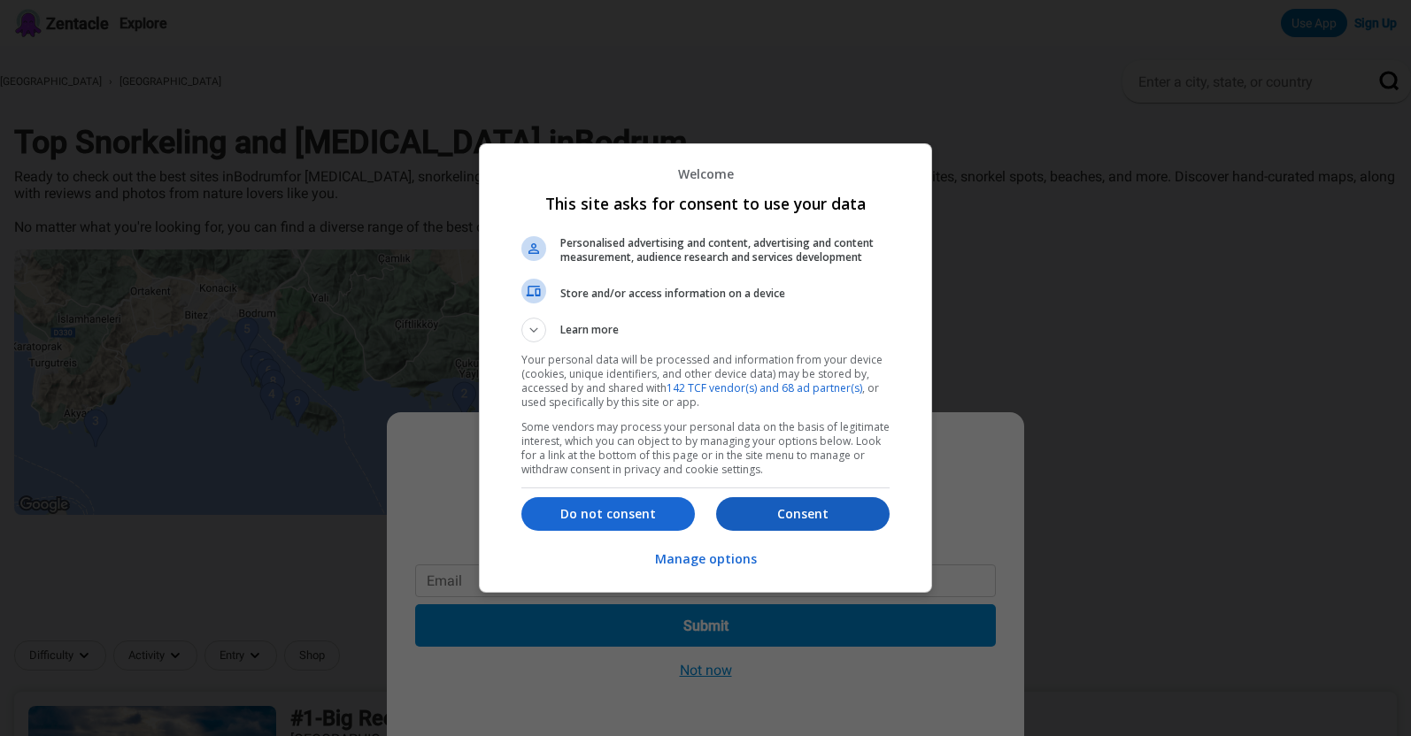
click at [796, 511] on p "Consent" at bounding box center [802, 514] width 173 height 18
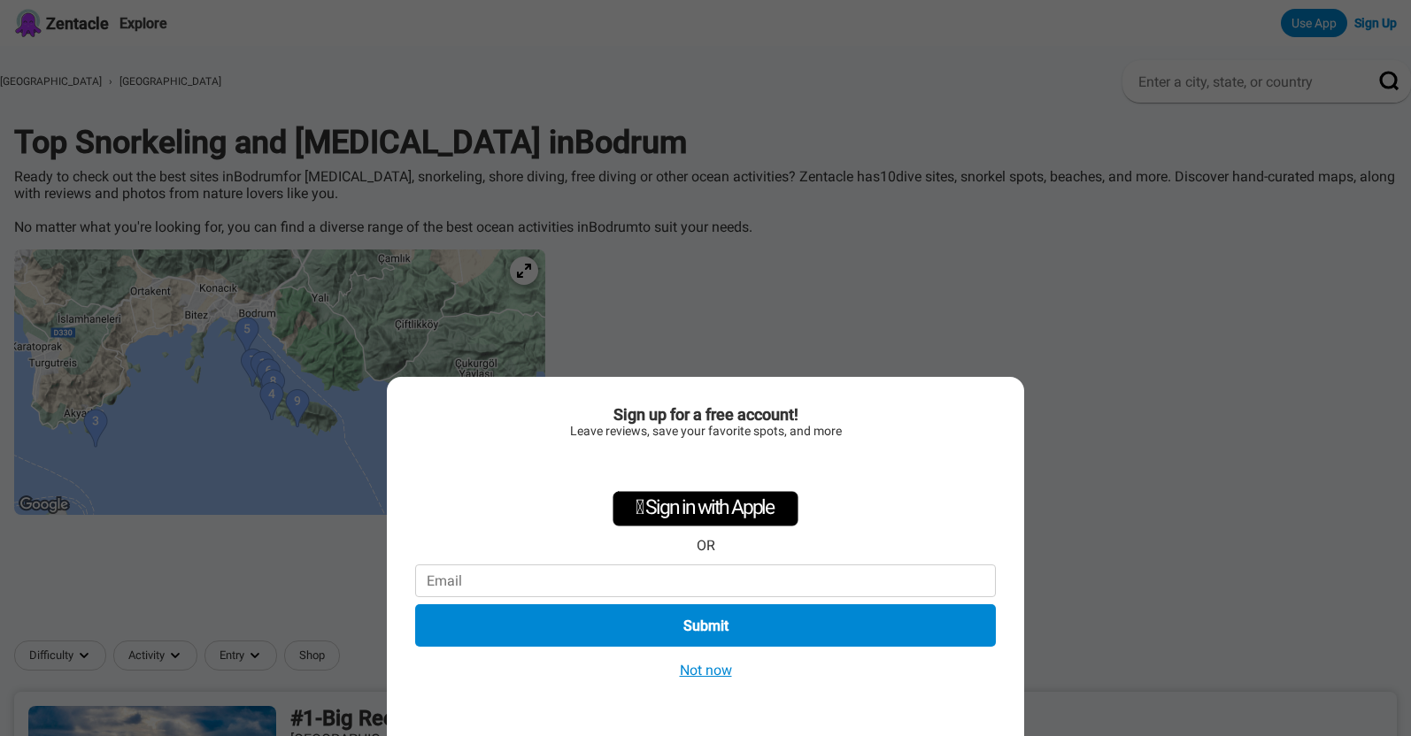
click at [712, 667] on button "Not now" at bounding box center [705, 670] width 63 height 19
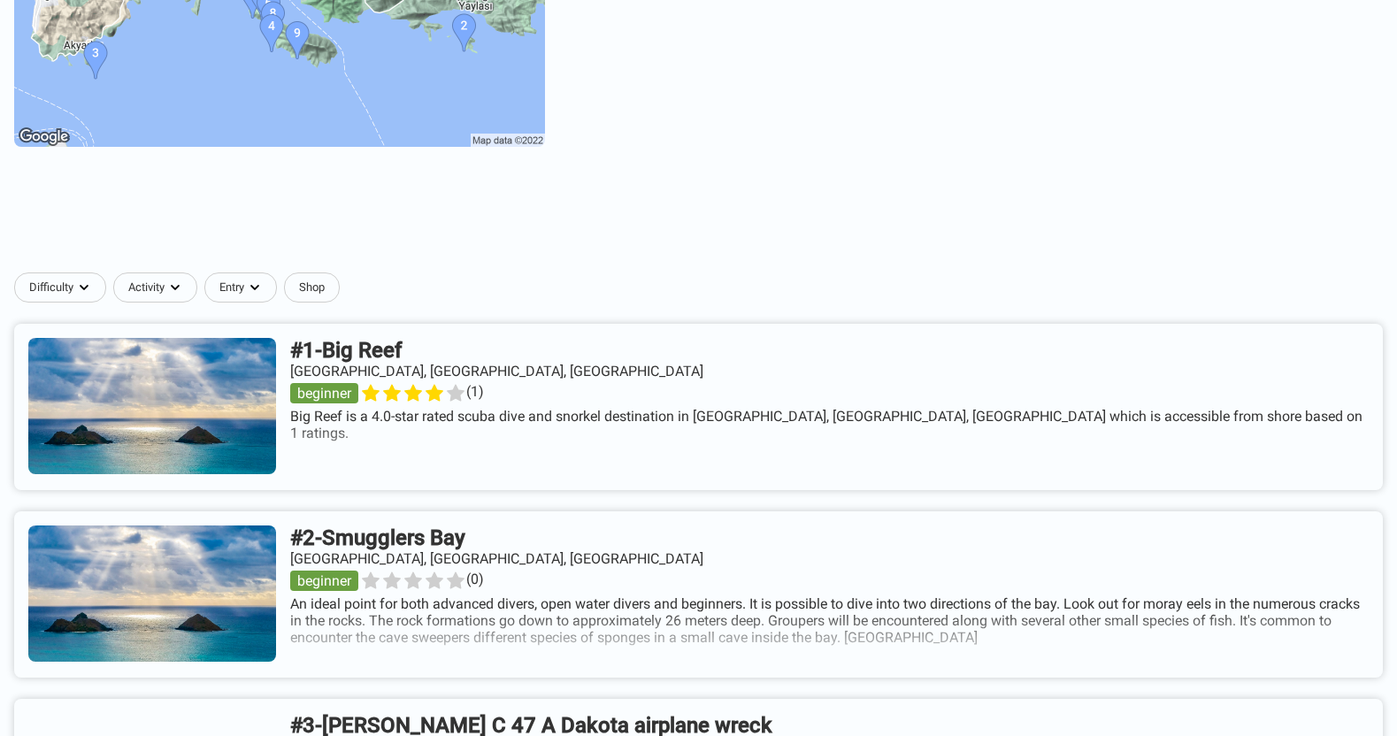
scroll to position [542, 0]
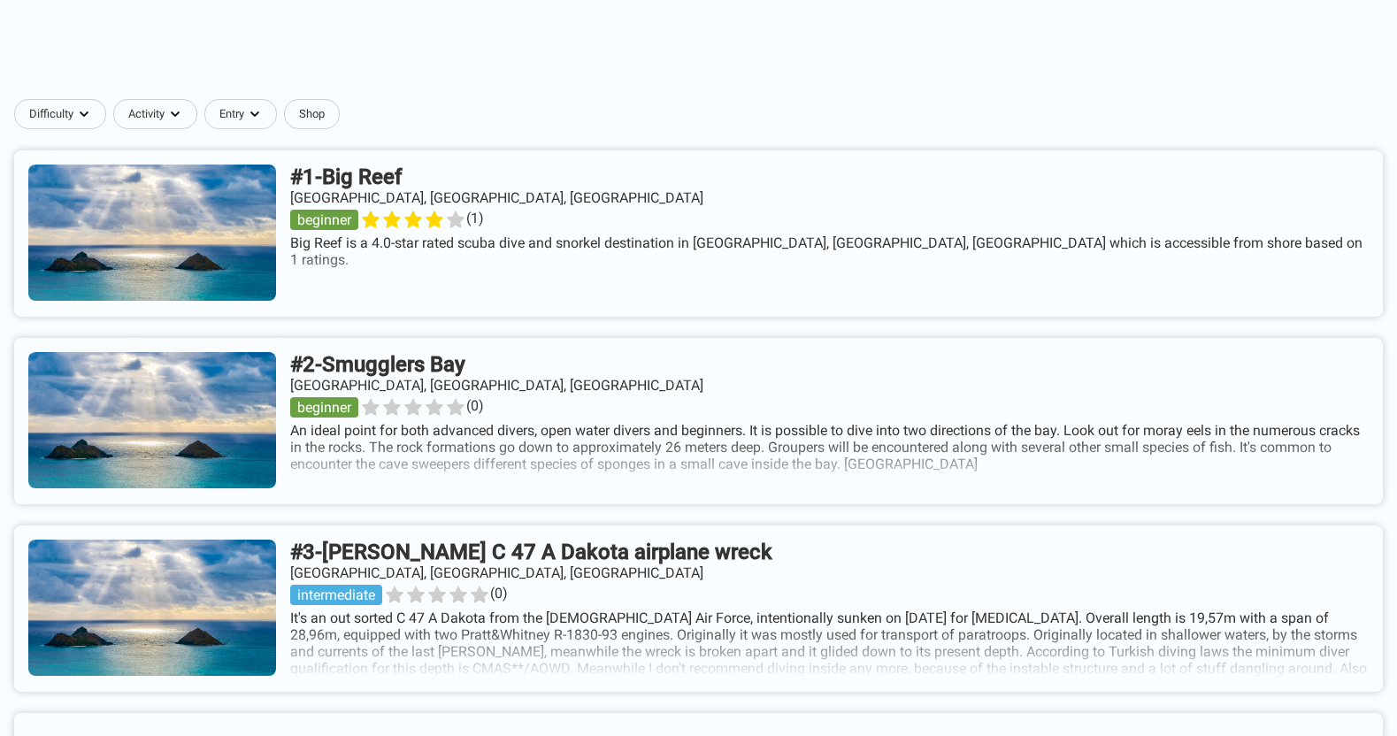
click at [763, 240] on link at bounding box center [698, 233] width 1369 height 166
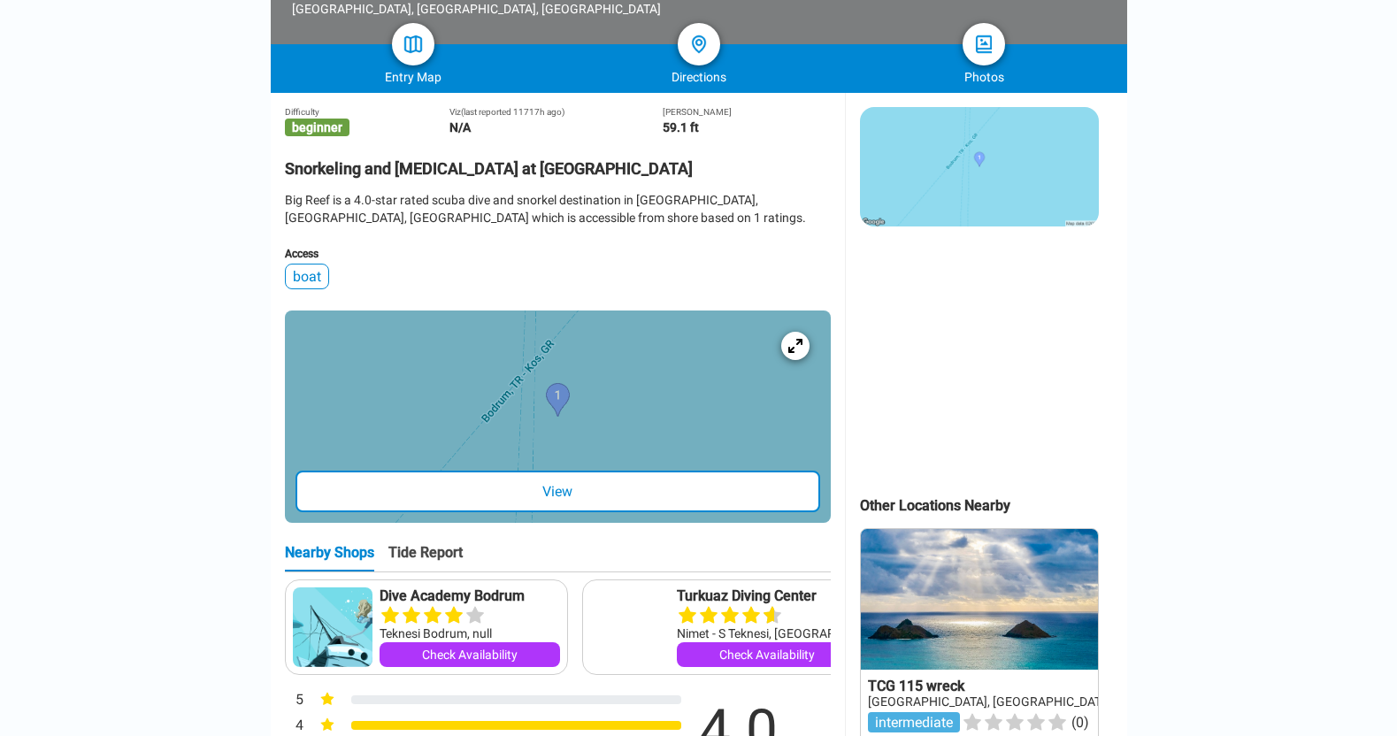
scroll to position [84, 0]
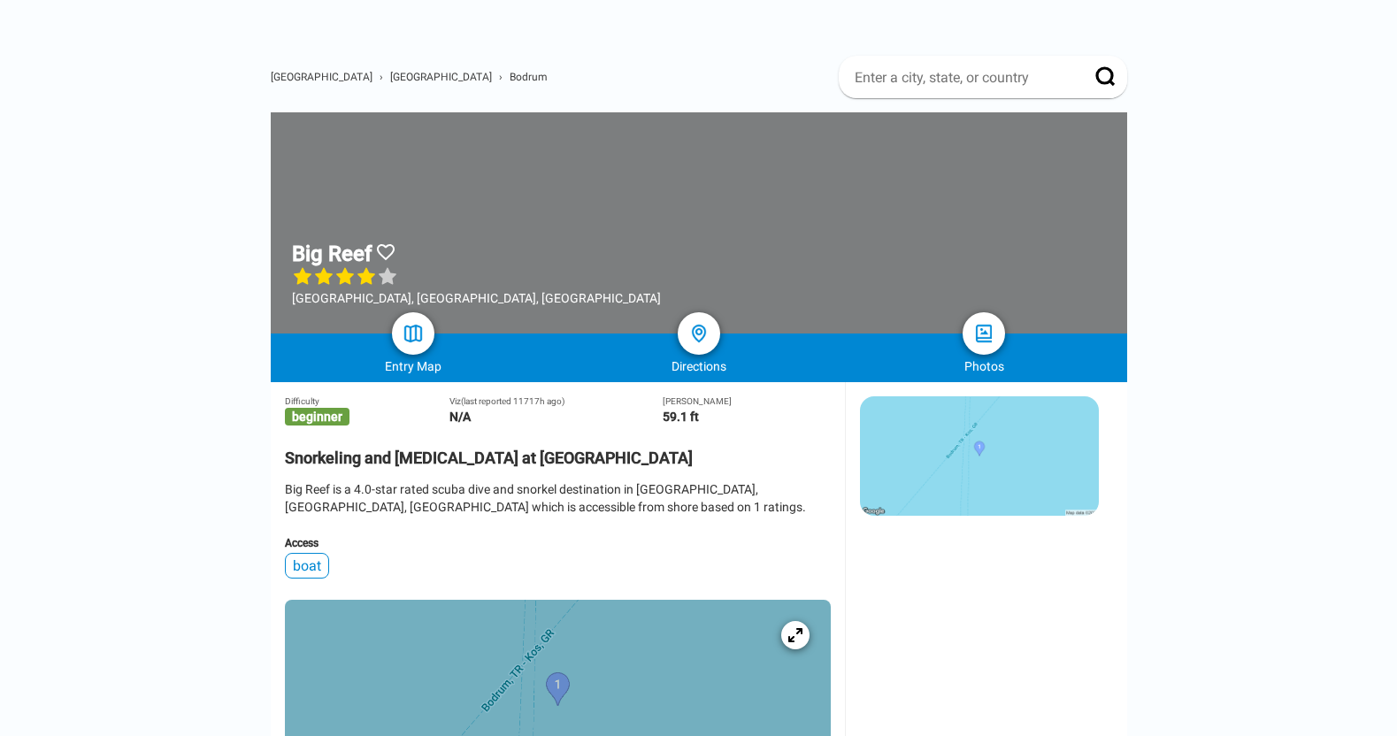
drag, startPoint x: 272, startPoint y: 469, endPoint x: 637, endPoint y: 469, distance: 365.5
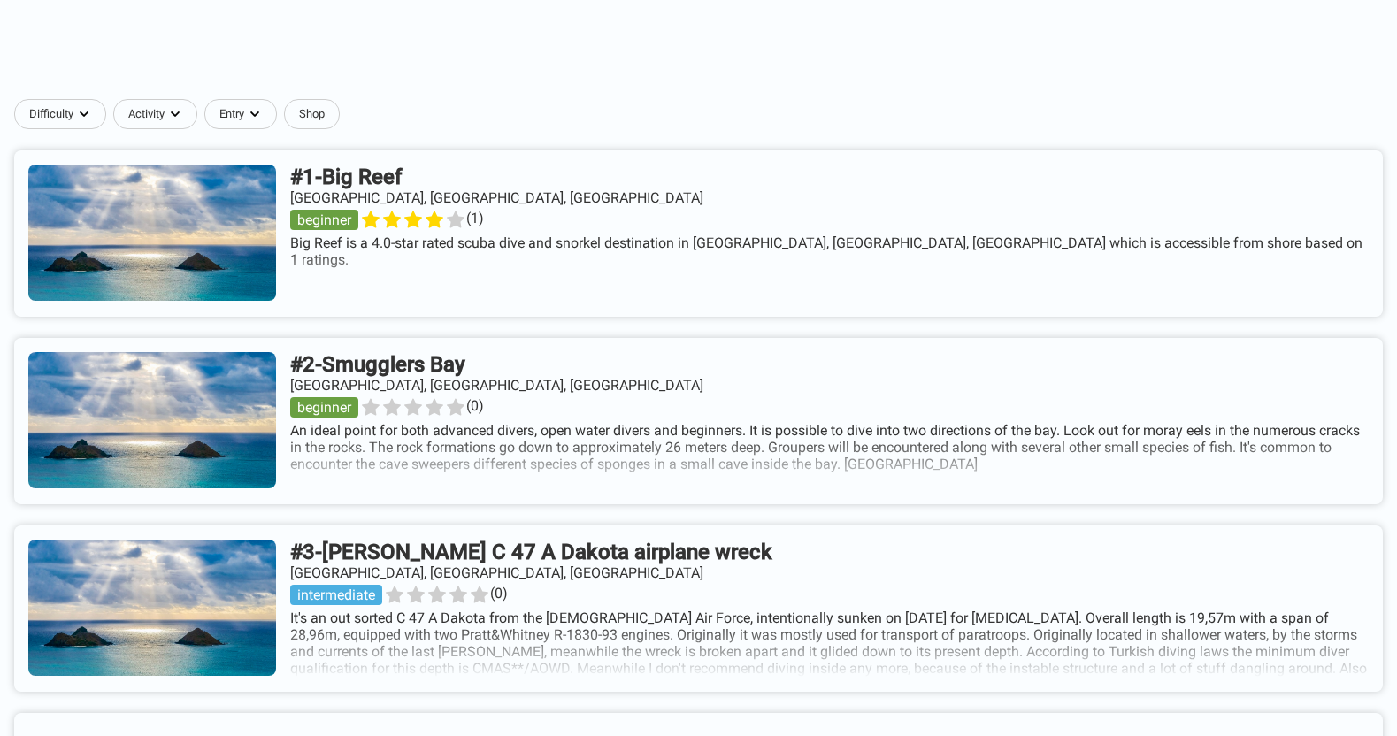
click at [692, 535] on link at bounding box center [698, 609] width 1369 height 166
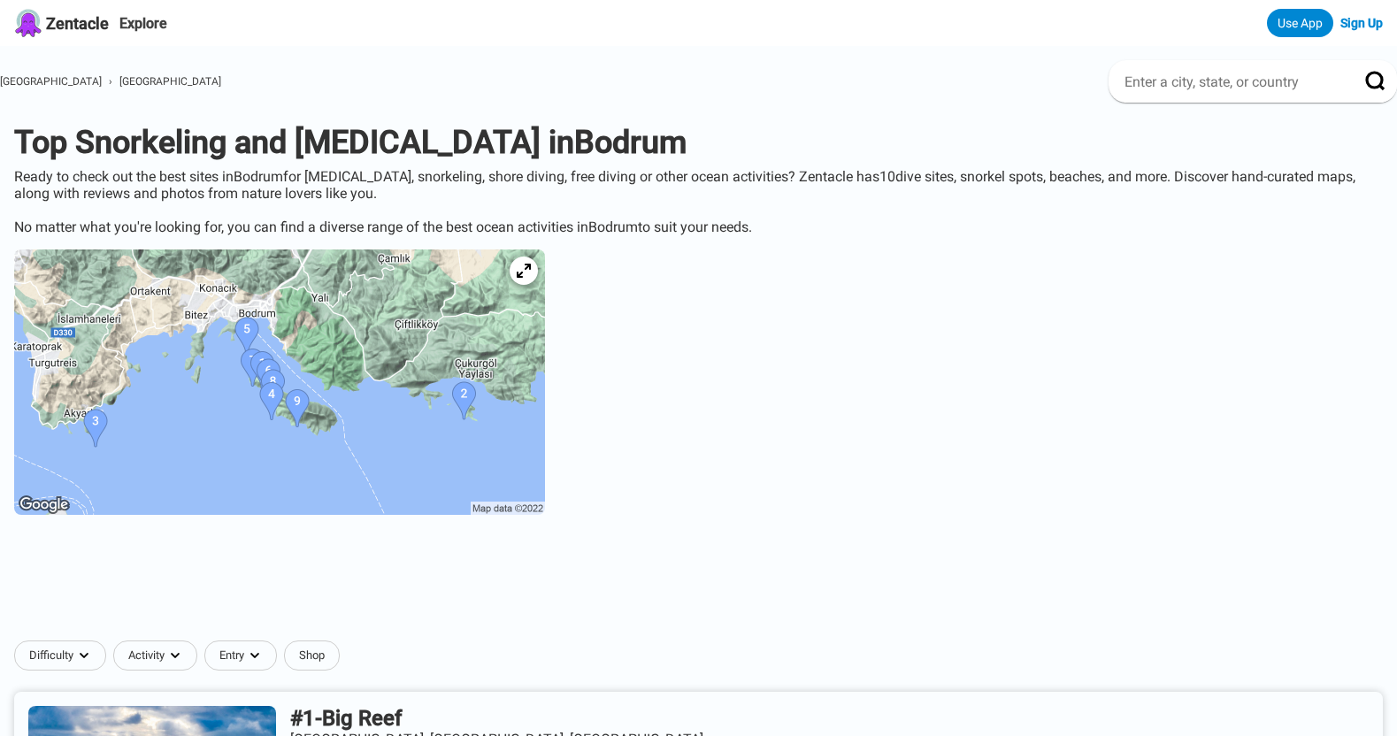
scroll to position [542, 0]
